Goal: Navigation & Orientation: Understand site structure

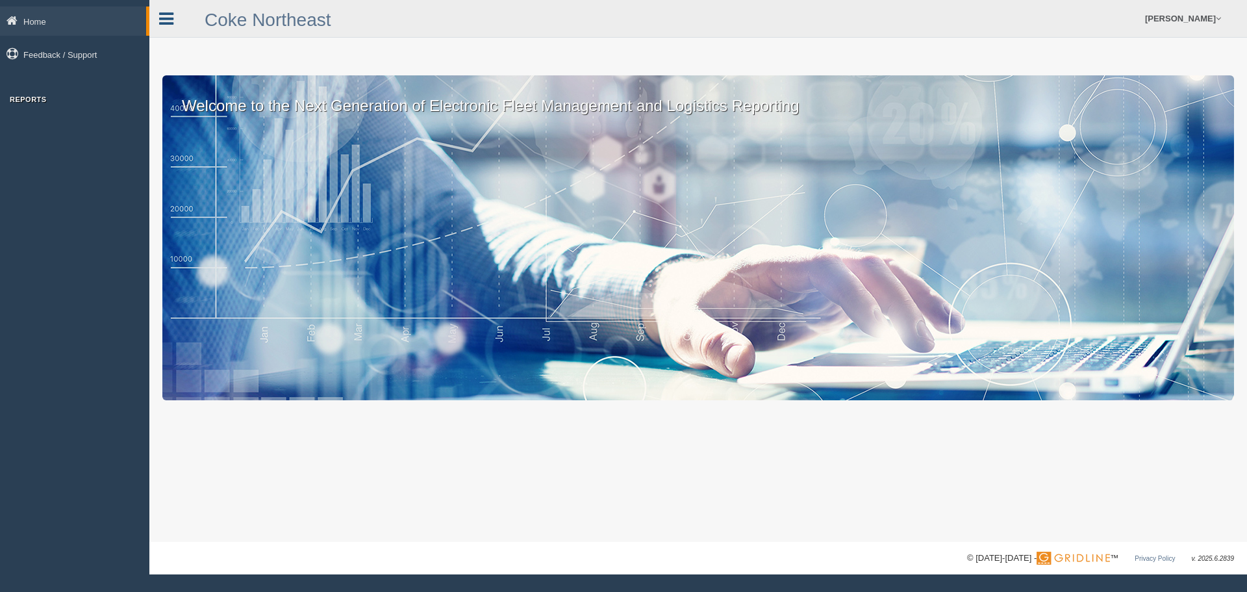
click at [167, 11] on icon at bounding box center [166, 18] width 14 height 17
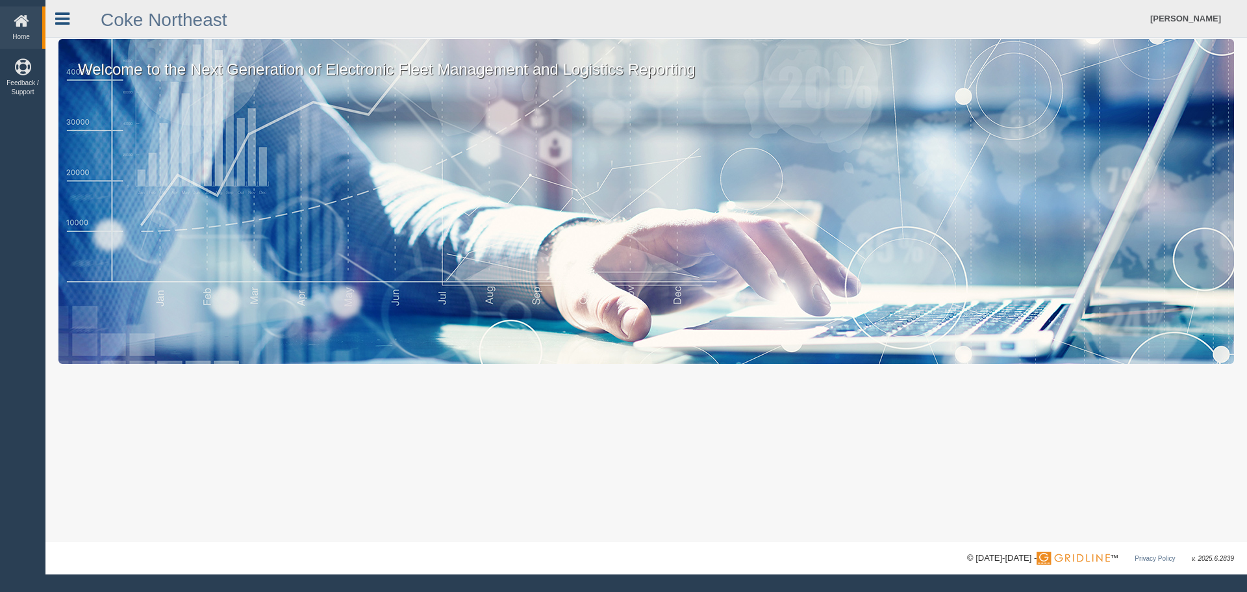
click at [66, 13] on icon at bounding box center [62, 18] width 14 height 17
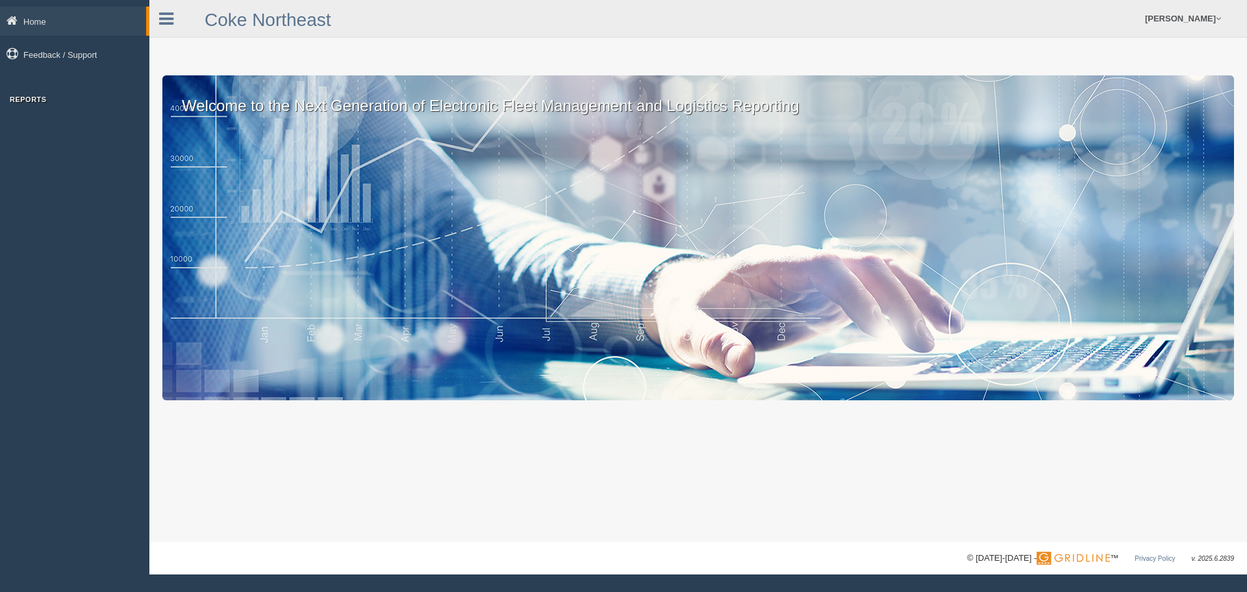
click at [25, 99] on h3 "Reports" at bounding box center [74, 99] width 149 height 8
click at [31, 21] on link "Home" at bounding box center [73, 20] width 146 height 29
click at [36, 19] on link "Home" at bounding box center [73, 20] width 146 height 29
click at [164, 22] on icon at bounding box center [166, 18] width 14 height 17
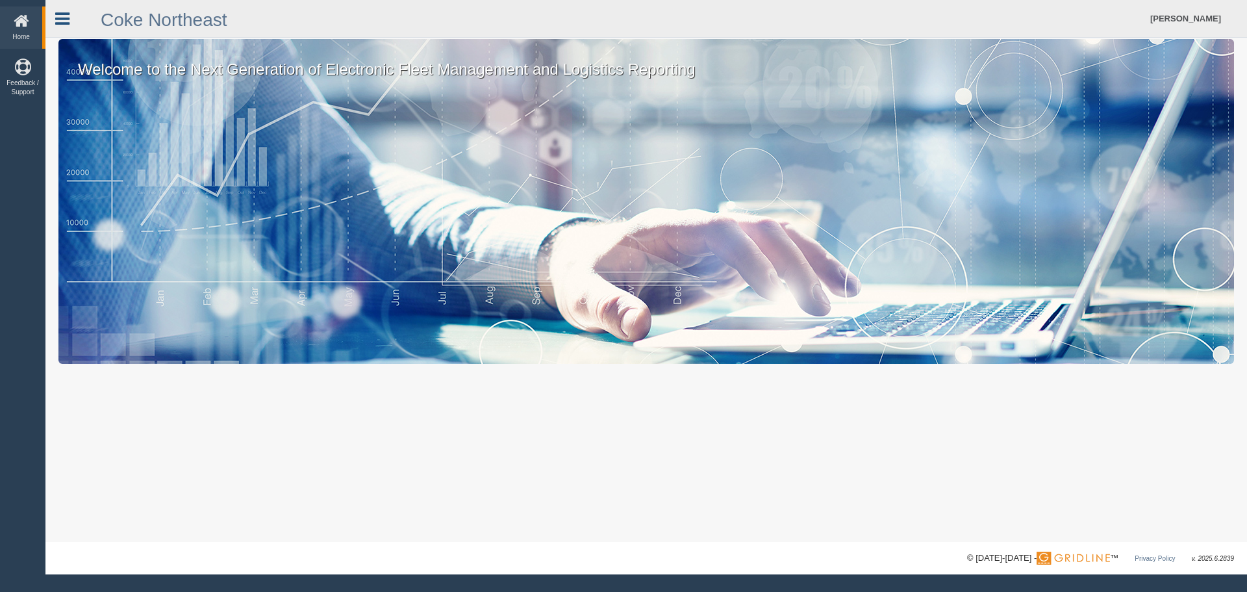
click at [62, 11] on icon at bounding box center [62, 18] width 14 height 17
